Goal: Obtain resource: Download file/media

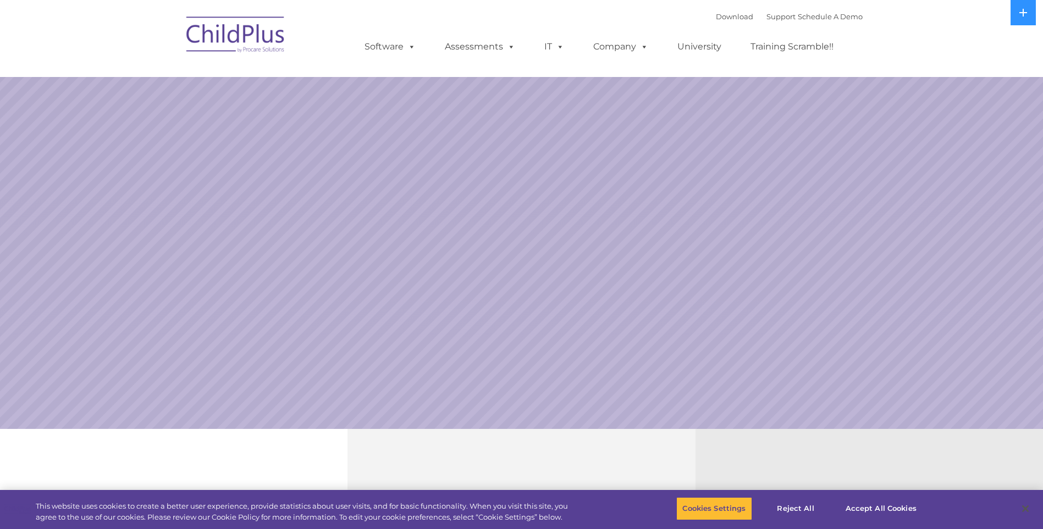
select select "MEDIUM"
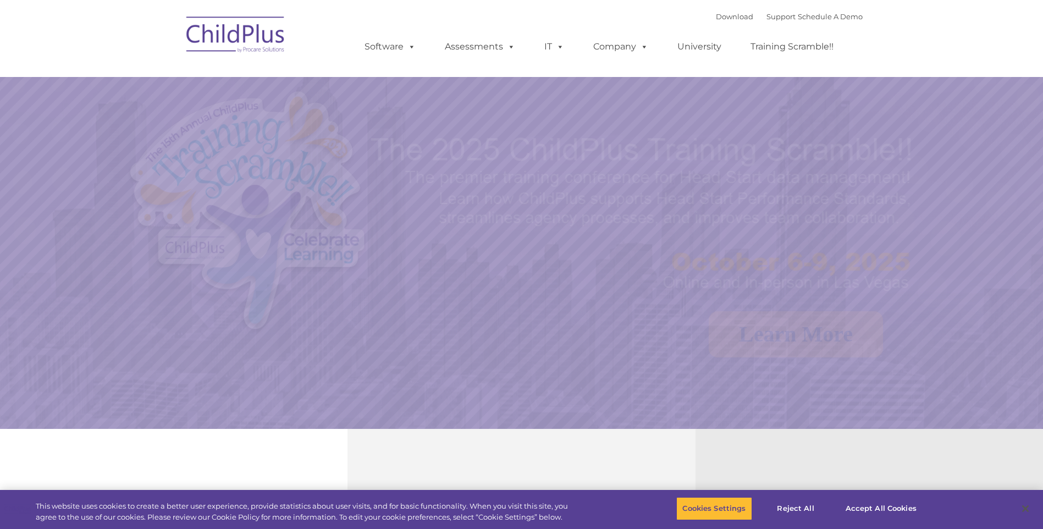
select select "MEDIUM"
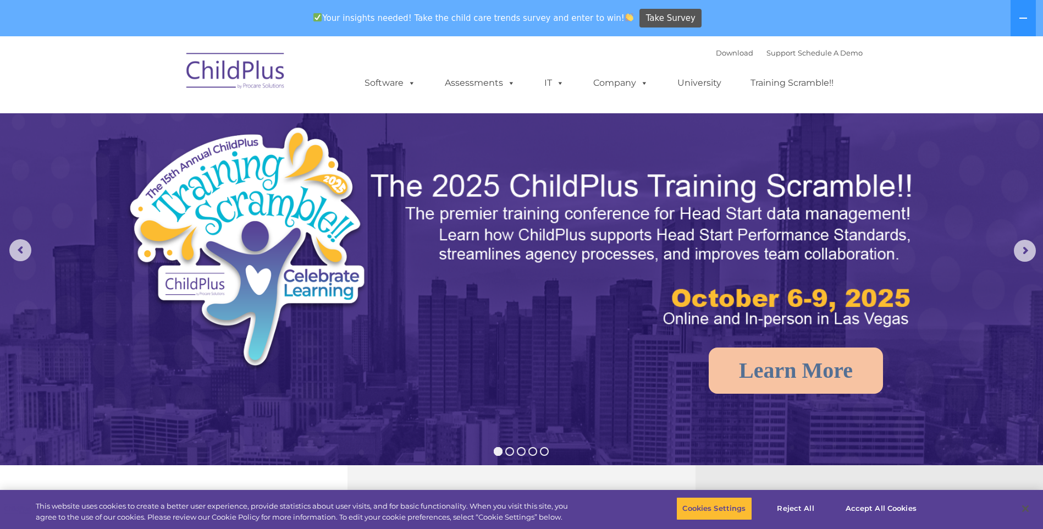
click at [212, 66] on img at bounding box center [236, 72] width 110 height 55
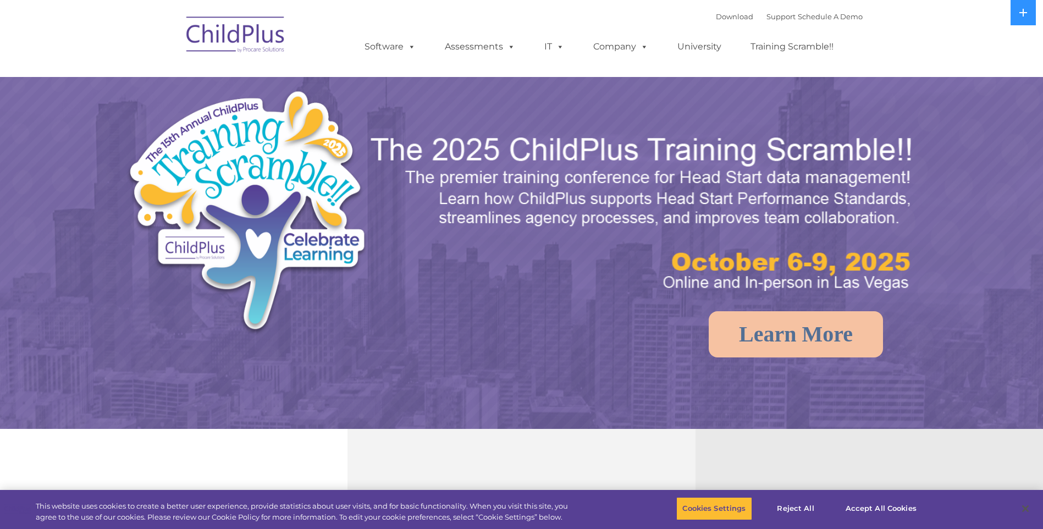
select select "MEDIUM"
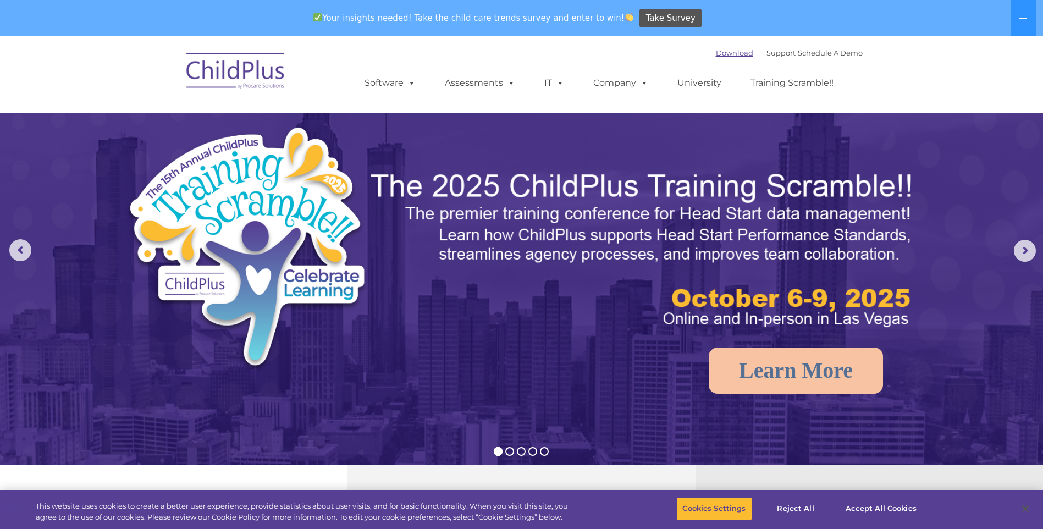
click at [716, 48] on link "Download" at bounding box center [734, 52] width 37 height 9
click at [726, 51] on link "Download" at bounding box center [734, 52] width 37 height 9
